Goal: Information Seeking & Learning: Get advice/opinions

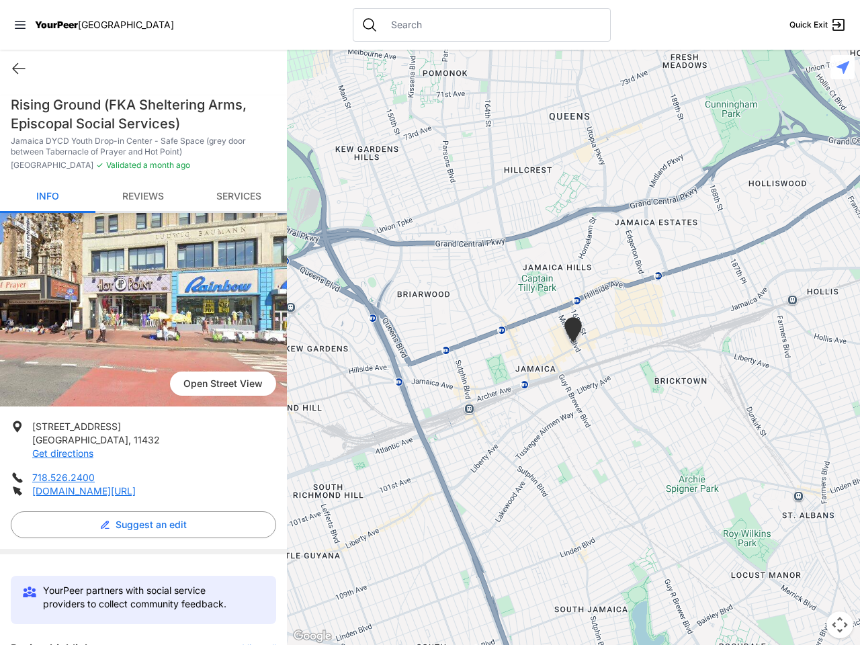
click at [20, 25] on icon at bounding box center [20, 25] width 11 height 8
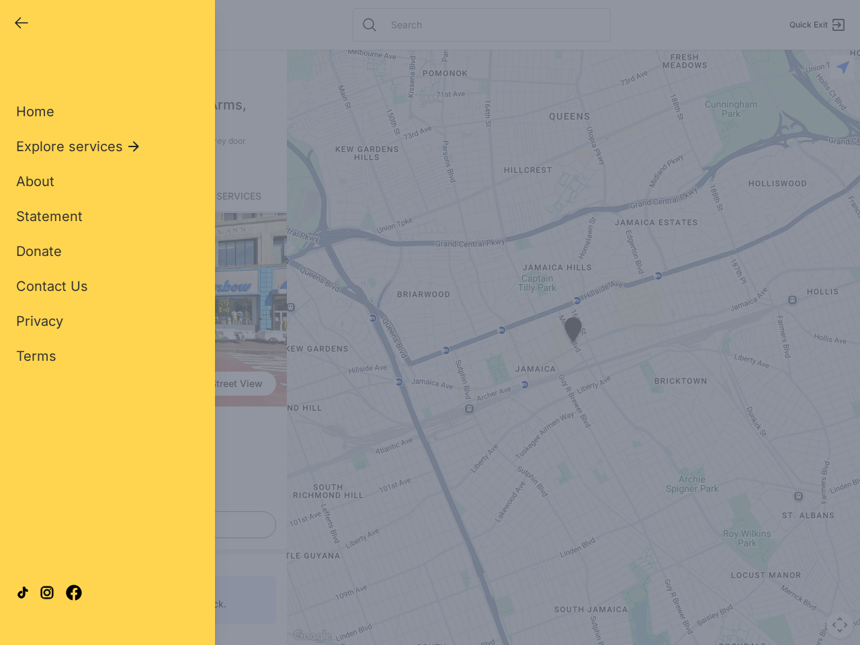
click at [19, 69] on div "Home Explore services About Statement Donate Contact Us Privacy Terms" at bounding box center [107, 212] width 183 height 306
click at [140, 525] on div "Single Adult Families Soup Kitchen Food Pantry Toiletries Restrooms Showers Lau…" at bounding box center [107, 307] width 183 height 497
click at [253, 643] on div "Close panel YourPeer [GEOGRAPHIC_DATA] Quick Exit Single Adult Families Soup Ki…" at bounding box center [430, 322] width 860 height 645
click at [573, 347] on div "Close panel YourPeer [GEOGRAPHIC_DATA] Quick Exit Single Adult Families Soup Ki…" at bounding box center [430, 322] width 860 height 645
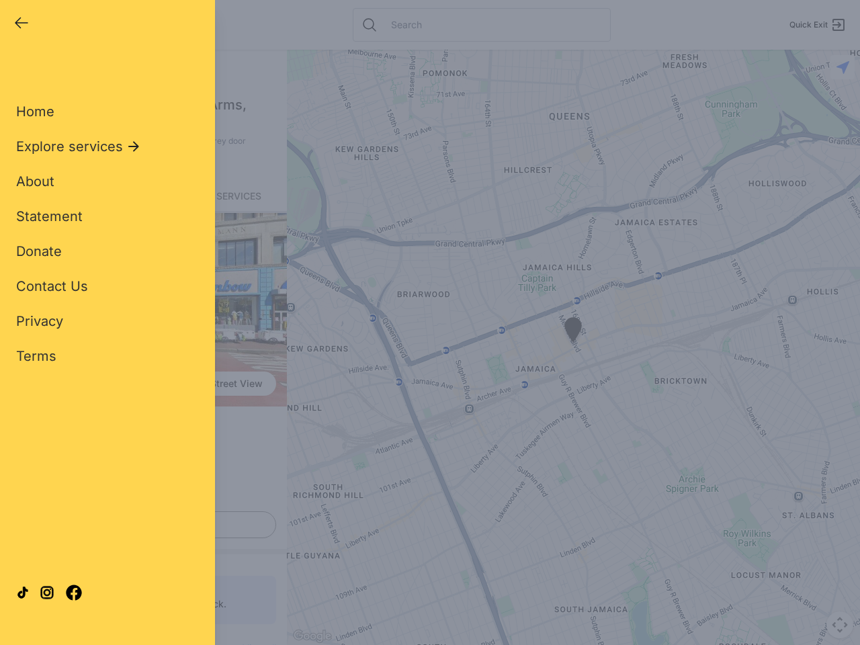
click at [573, 347] on div "Close panel YourPeer [GEOGRAPHIC_DATA] Quick Exit Single Adult Families Soup Ki…" at bounding box center [430, 322] width 860 height 645
click at [573, 332] on div "Close panel YourPeer [GEOGRAPHIC_DATA] Quick Exit Single Adult Families Soup Ki…" at bounding box center [430, 322] width 860 height 645
click at [840, 625] on div "Close panel YourPeer [GEOGRAPHIC_DATA] Quick Exit Single Adult Families Soup Ki…" at bounding box center [430, 322] width 860 height 645
click at [843, 67] on div "Close panel YourPeer [GEOGRAPHIC_DATA] Quick Exit Single Adult Families Soup Ki…" at bounding box center [430, 322] width 860 height 645
